Goal: Book appointment/travel/reservation

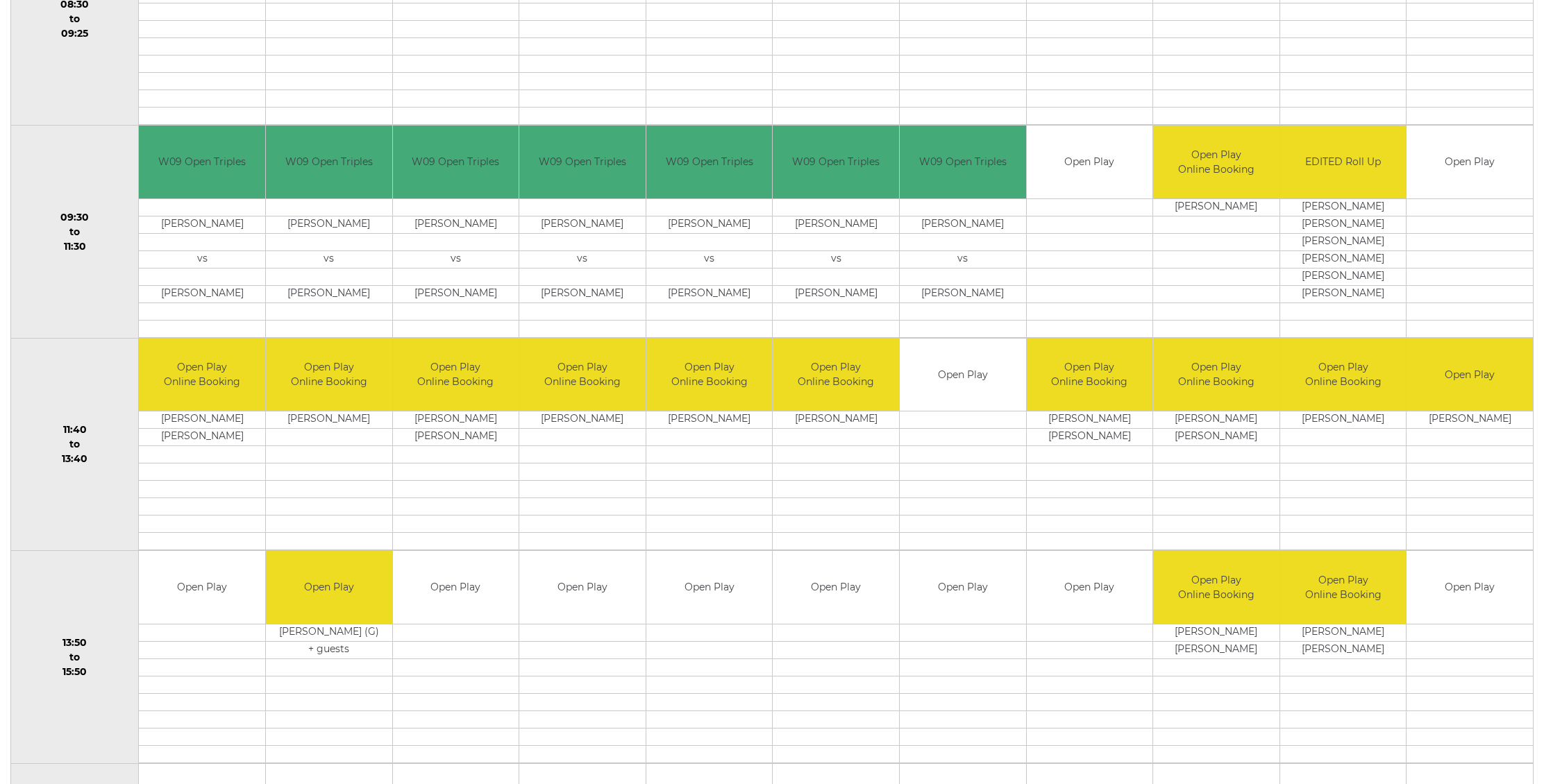
scroll to position [414, 0]
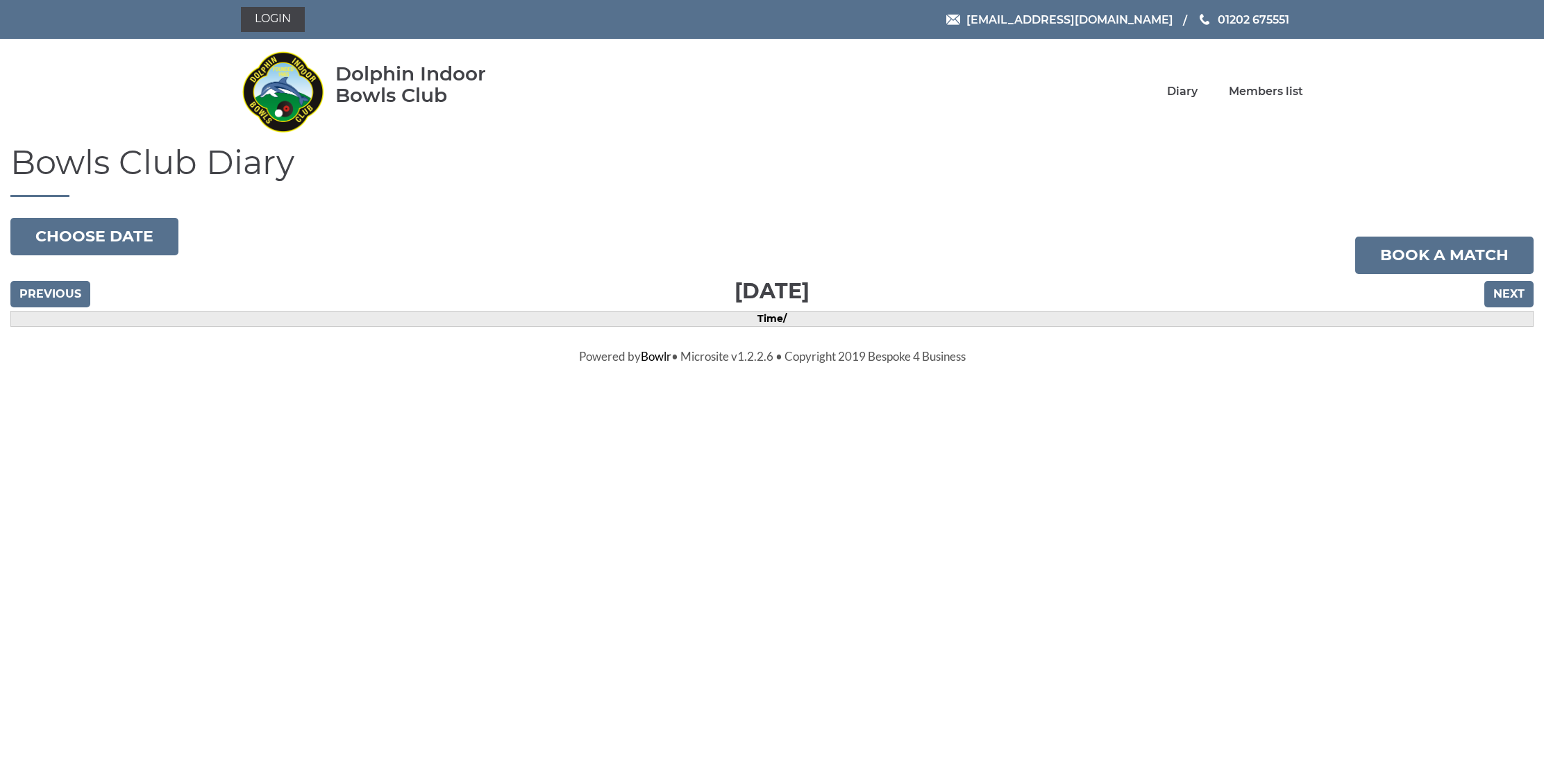
click at [1507, 295] on input "Next" at bounding box center [1509, 294] width 49 height 26
click at [43, 287] on input "Previous" at bounding box center [50, 294] width 80 height 26
click at [116, 365] on html "Login reception@dolphinibc.com 01202 675551 Diary" at bounding box center [772, 182] width 1544 height 365
click at [115, 365] on html "Login reception@dolphinibc.com 01202 675551 Diary" at bounding box center [772, 182] width 1544 height 365
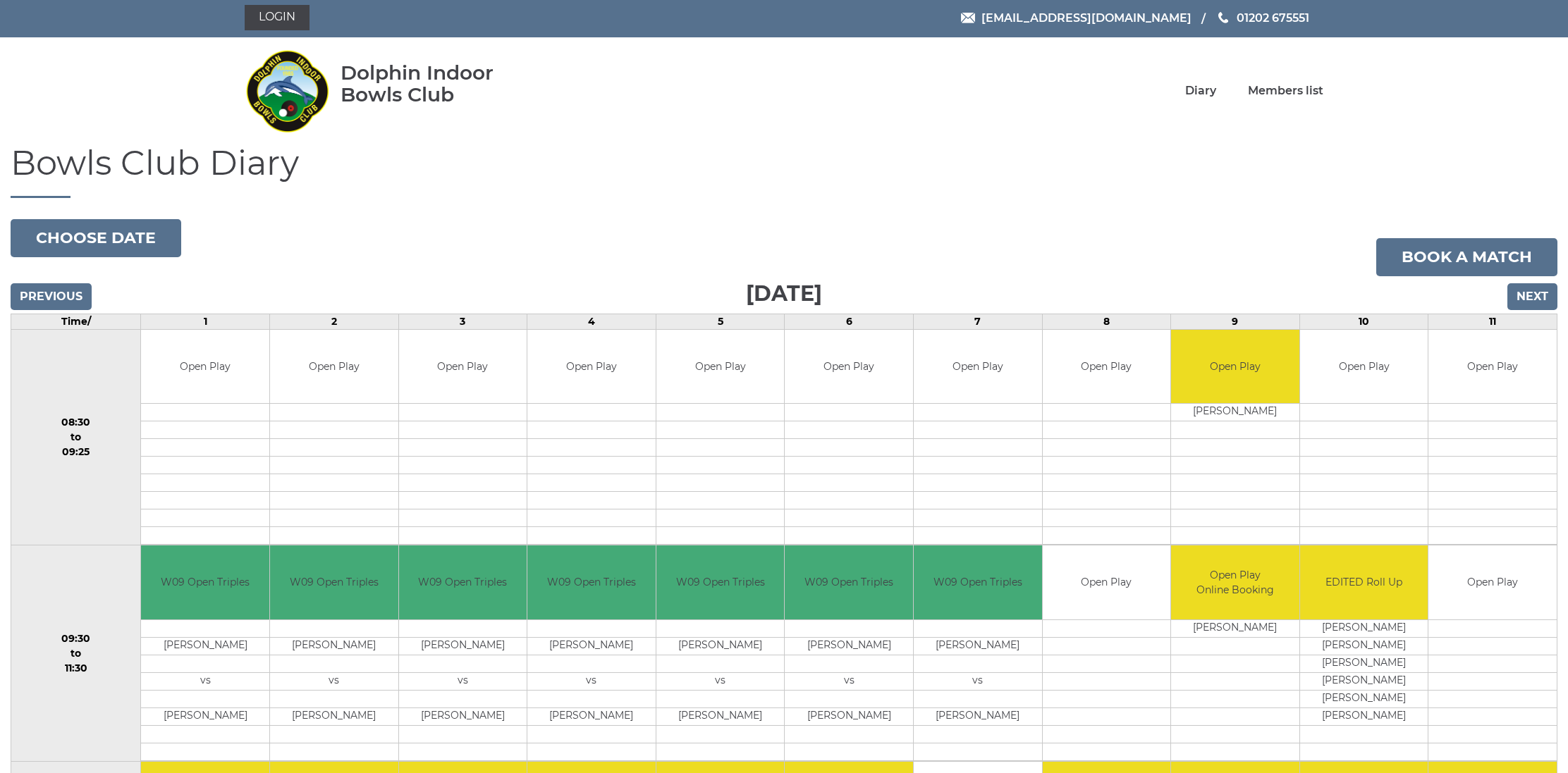
scroll to position [2, 0]
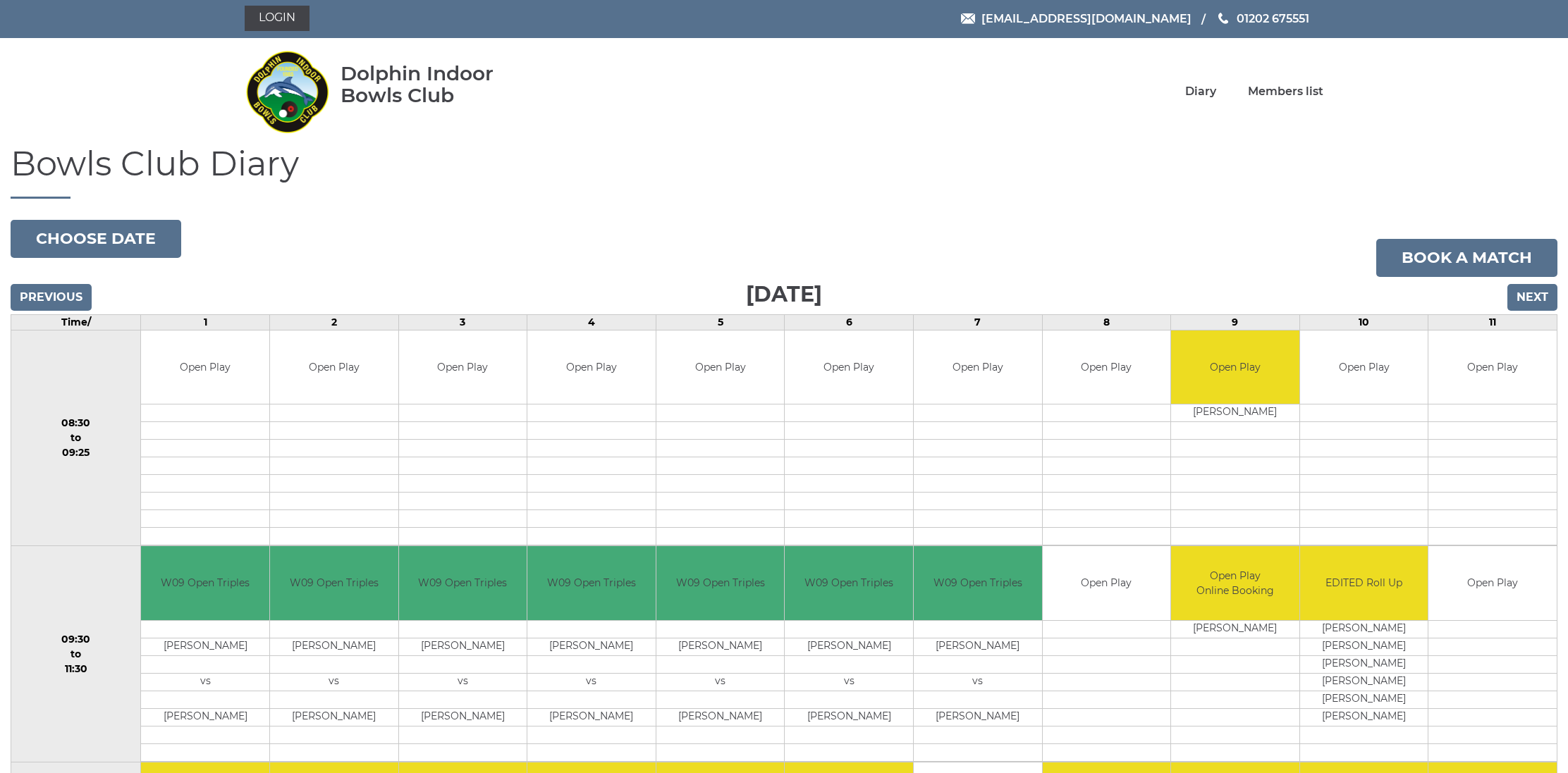
click at [1542, 296] on input "Next" at bounding box center [1533, 297] width 50 height 27
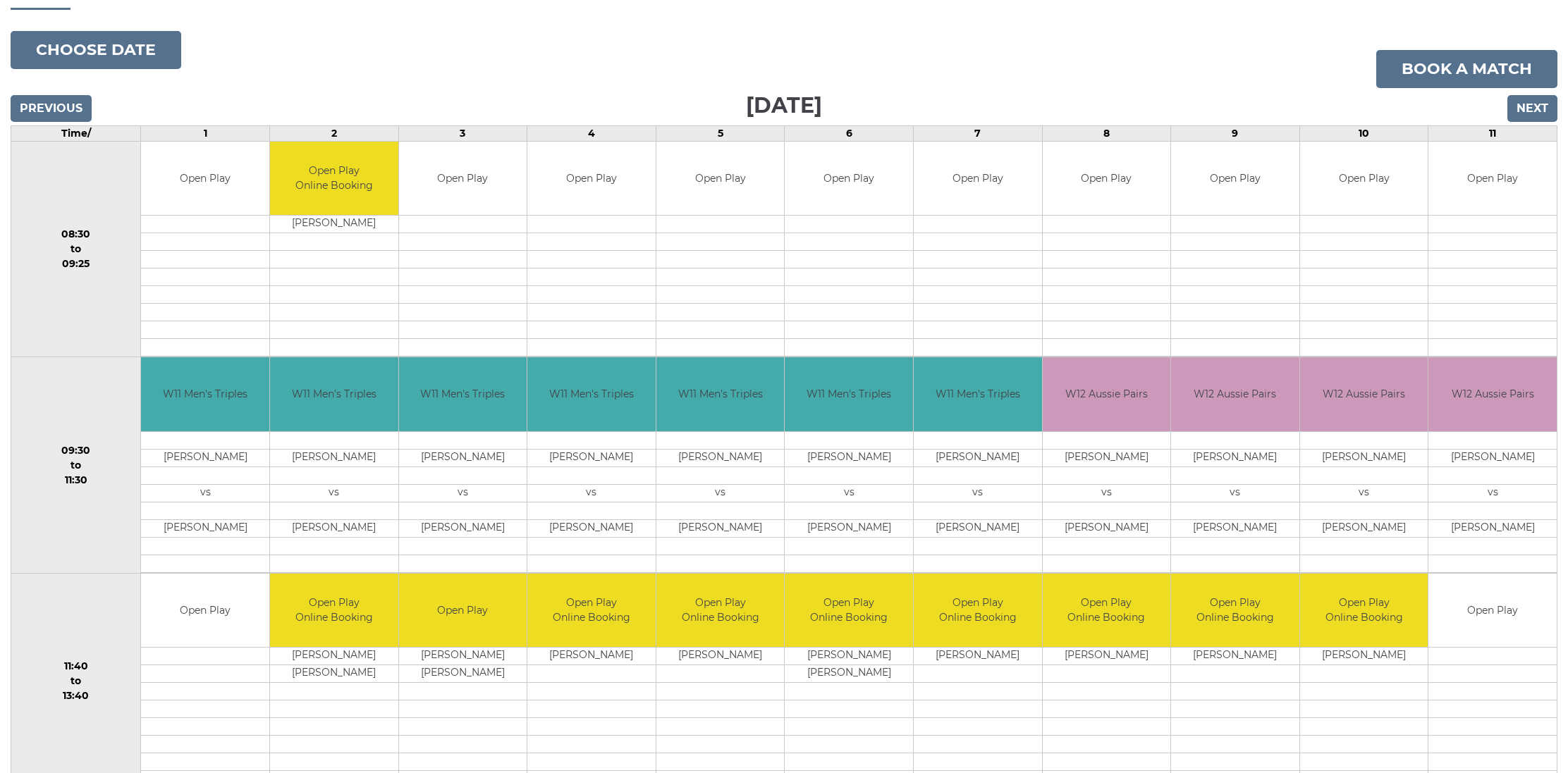
scroll to position [189, 0]
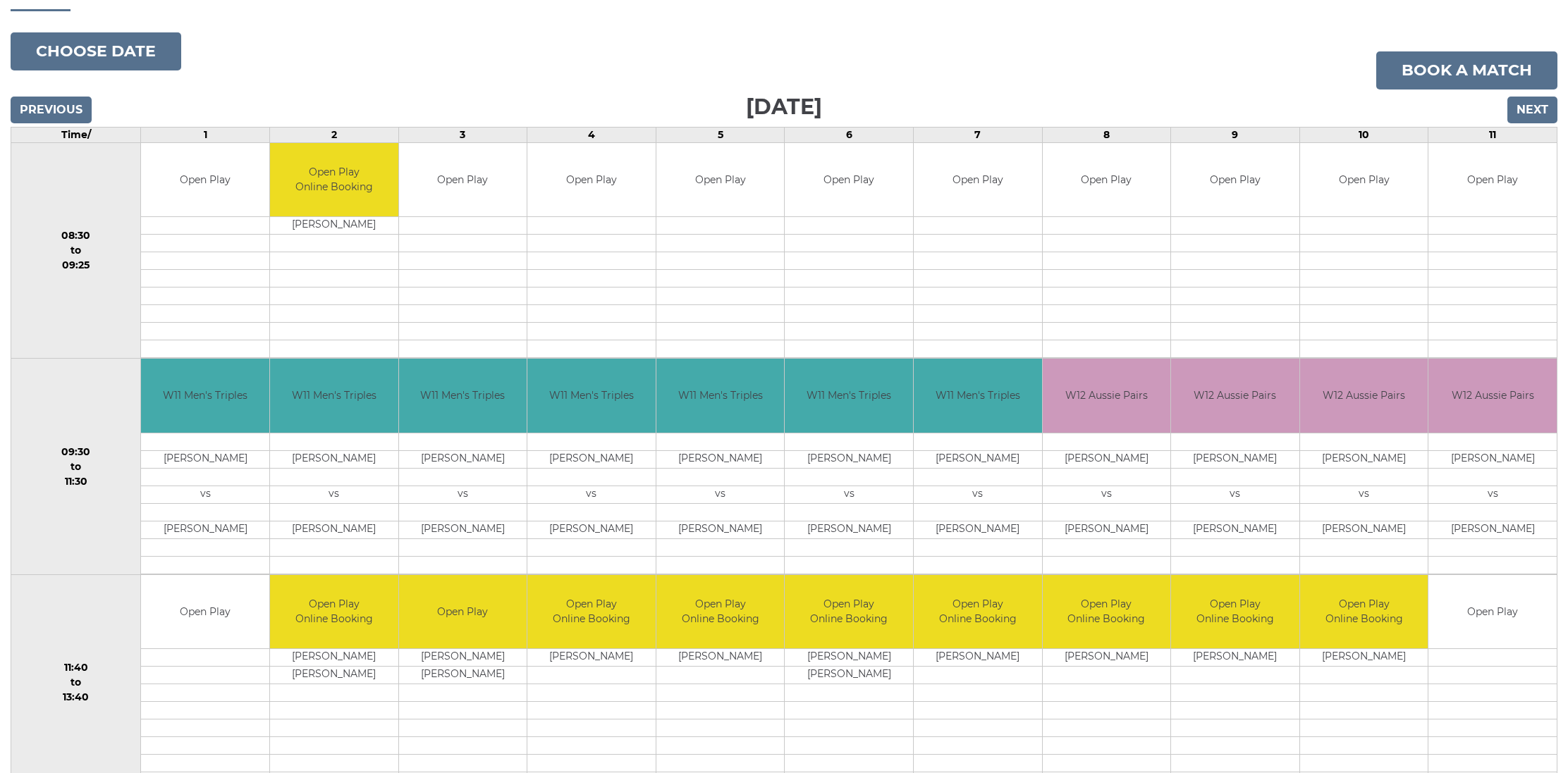
click at [34, 111] on input "Previous" at bounding box center [51, 110] width 81 height 27
